Goal: Task Accomplishment & Management: Manage account settings

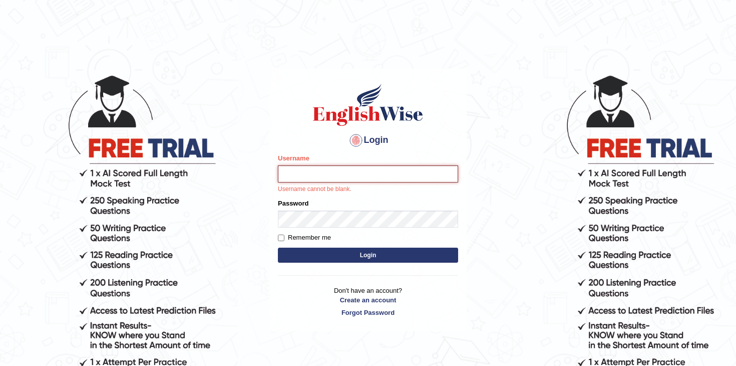
paste input "This is correct. Your partner has full working rights since you are doing maste…"
type input "This is correct. Your partner has full working rights since you are doing maste…"
paste input "liziel_parramatta"
type input "liziel_parramatta"
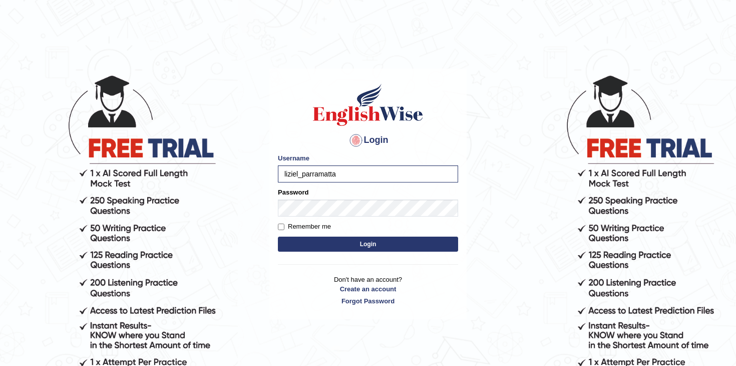
click at [291, 227] on label "Remember me" at bounding box center [304, 226] width 53 height 10
click at [285, 227] on input "Remember me" at bounding box center [281, 226] width 7 height 7
checkbox input "true"
click at [356, 240] on button "Login" at bounding box center [368, 243] width 180 height 15
